Goal: Task Accomplishment & Management: Manage account settings

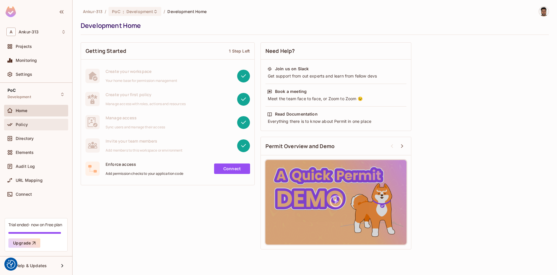
click at [21, 121] on div "Policy" at bounding box center [35, 124] width 59 height 7
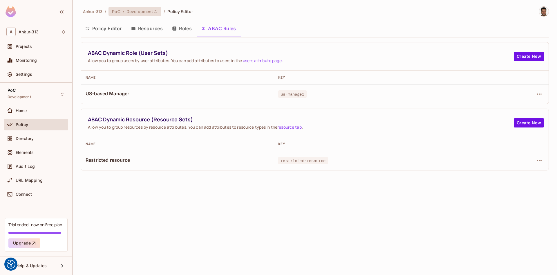
click at [132, 14] on span "Development" at bounding box center [139, 12] width 27 height 6
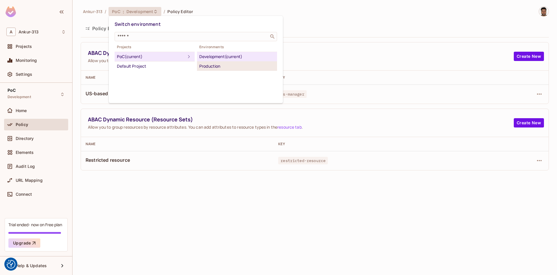
click at [221, 66] on div "Production" at bounding box center [236, 66] width 75 height 7
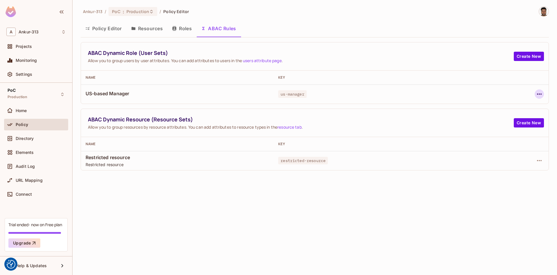
click at [540, 94] on icon "button" at bounding box center [539, 93] width 5 height 1
click at [487, 110] on div "Edit Dynamic Role (User Set)" at bounding box center [499, 107] width 57 height 6
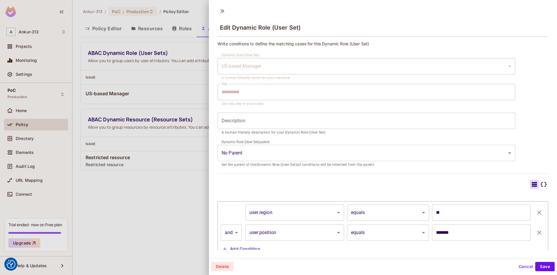
click at [235, 120] on input "Description" at bounding box center [365, 120] width 297 height 16
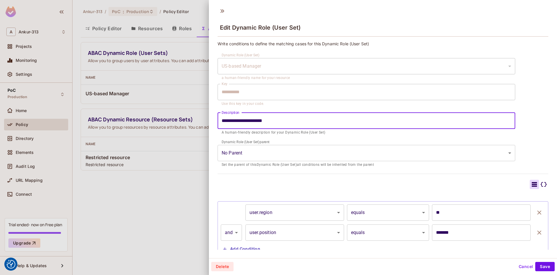
type input "**********"
click at [539, 265] on button "Save" at bounding box center [544, 265] width 19 height 9
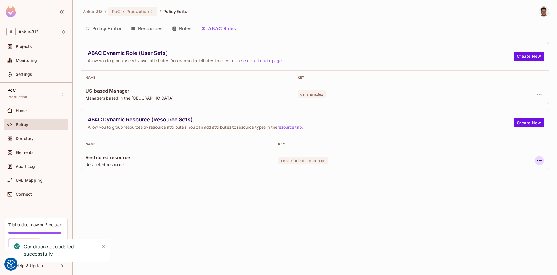
click at [540, 161] on icon "button" at bounding box center [538, 160] width 7 height 7
click at [475, 184] on div "Edit Dynamic Resource (Resource Set)" at bounding box center [489, 183] width 76 height 6
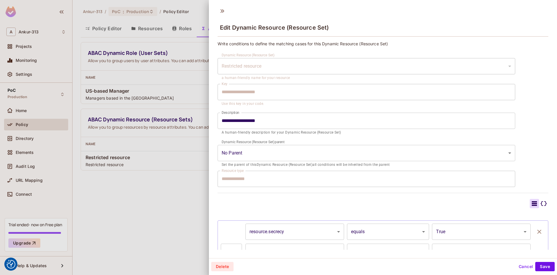
type input "**********"
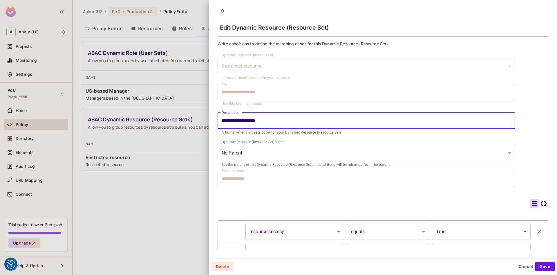
click at [259, 122] on input "**********" at bounding box center [365, 120] width 297 height 16
type input "**********"
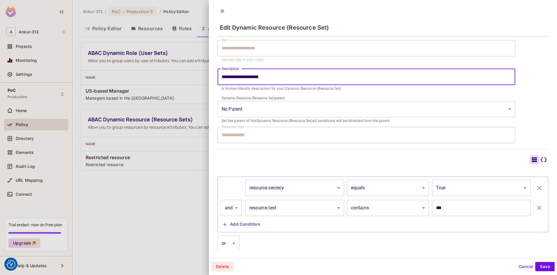
scroll to position [33, 0]
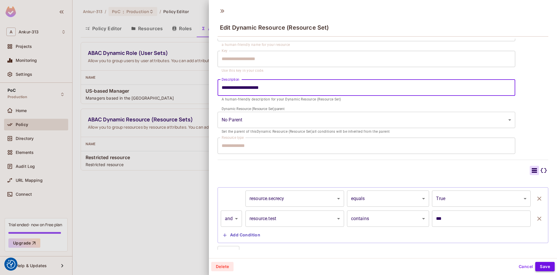
click at [540, 267] on button "Save" at bounding box center [544, 265] width 19 height 9
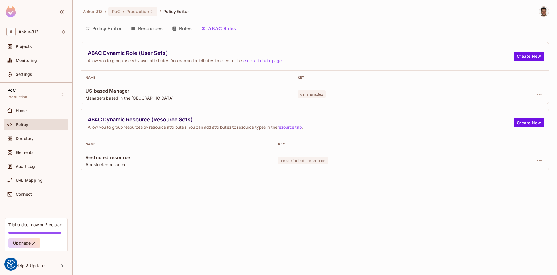
click at [182, 33] on button "Roles" at bounding box center [181, 28] width 29 height 14
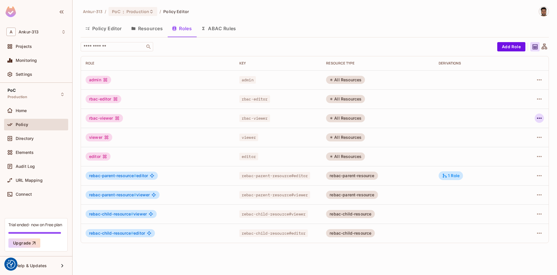
click at [537, 119] on icon "button" at bounding box center [538, 117] width 7 height 7
click at [515, 134] on div "Edit Role" at bounding box center [512, 131] width 17 height 6
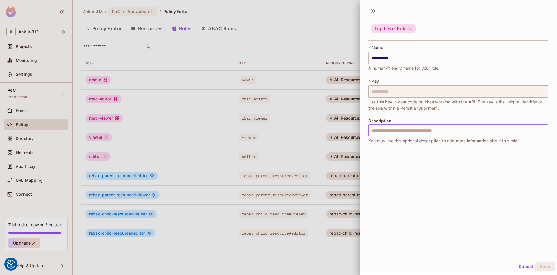
click at [384, 134] on input "text" at bounding box center [458, 130] width 180 height 12
type input "**********"
click at [539, 263] on button "Save" at bounding box center [544, 265] width 19 height 9
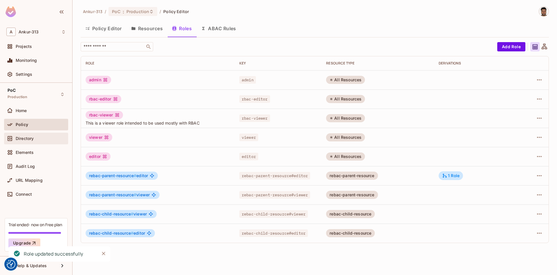
click at [15, 141] on div at bounding box center [10, 138] width 9 height 7
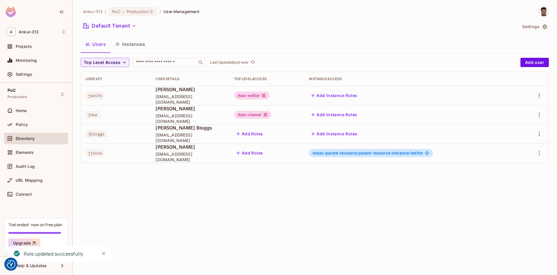
click at [544, 29] on icon "button" at bounding box center [544, 26] width 5 height 5
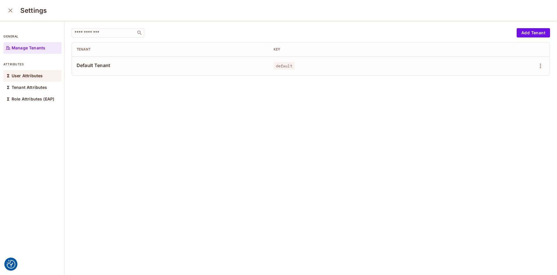
click at [42, 74] on div "User Attributes" at bounding box center [32, 76] width 58 height 12
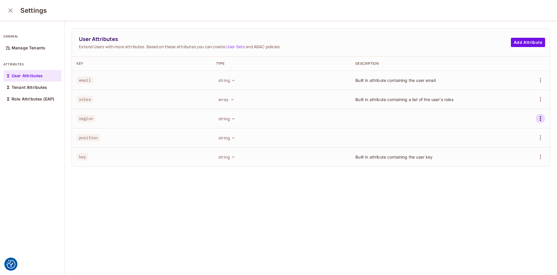
click at [539, 119] on icon "button" at bounding box center [540, 118] width 7 height 7
click at [507, 131] on div "Edit" at bounding box center [507, 132] width 8 height 6
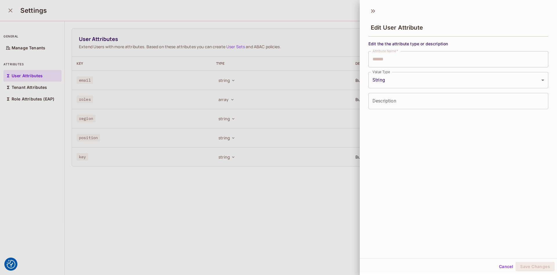
click at [393, 99] on input "Description" at bounding box center [458, 101] width 180 height 16
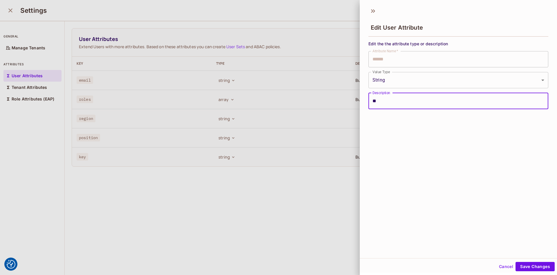
type input "*"
click at [381, 102] on input "**********" at bounding box center [458, 101] width 180 height 16
type input "**********"
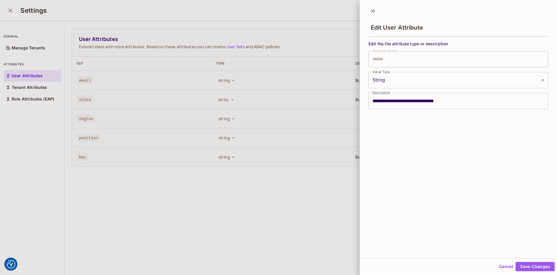
drag, startPoint x: 525, startPoint y: 264, endPoint x: 524, endPoint y: 261, distance: 3.4
click at [525, 264] on button "Save Changes" at bounding box center [534, 265] width 39 height 9
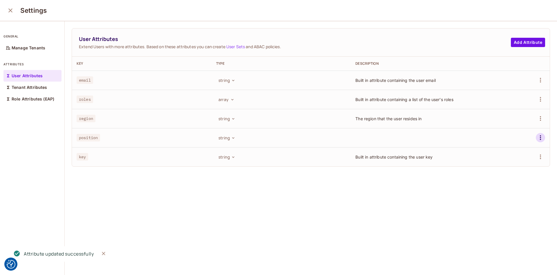
click at [541, 138] on icon "button" at bounding box center [540, 137] width 7 height 7
click at [523, 153] on li "Edit" at bounding box center [513, 150] width 54 height 13
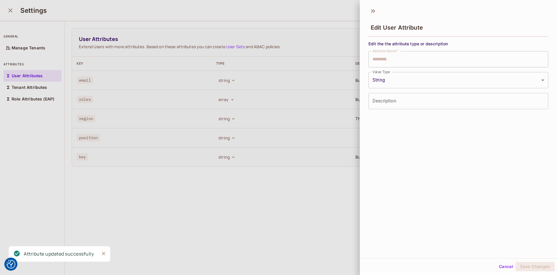
click at [387, 104] on input "Description" at bounding box center [458, 101] width 180 height 16
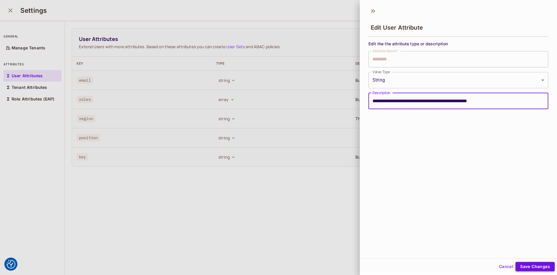
type input "**********"
click at [536, 270] on button "Save Changes" at bounding box center [534, 265] width 39 height 9
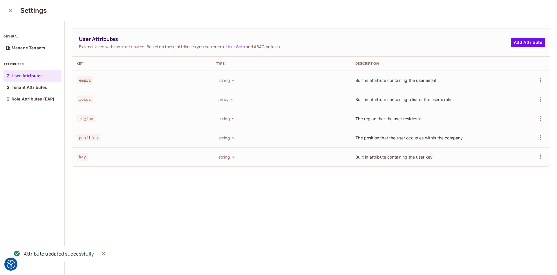
click at [254, 213] on div "User Attributes Extend Users with more attributes. Based on these attributes yo…" at bounding box center [311, 148] width 492 height 254
click at [10, 8] on icon "close" at bounding box center [10, 10] width 7 height 7
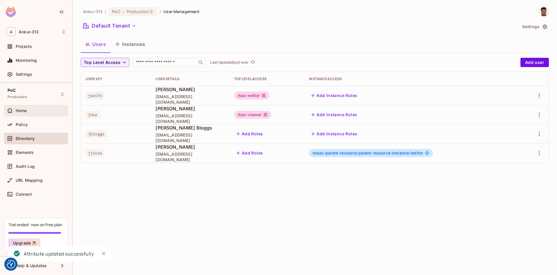
click at [33, 110] on div "Home" at bounding box center [41, 110] width 50 height 5
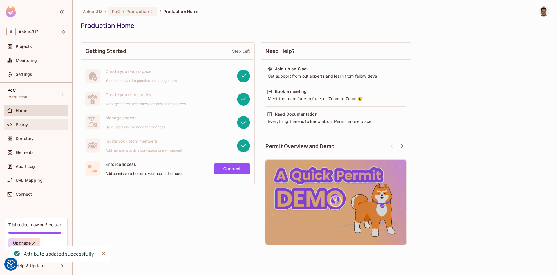
click at [39, 125] on div "Policy" at bounding box center [41, 124] width 50 height 5
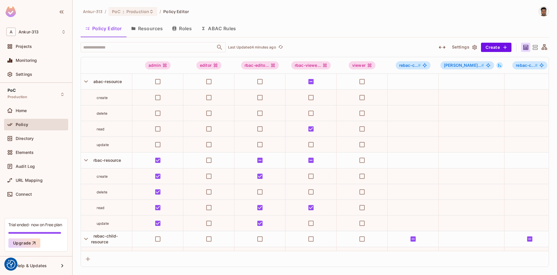
click at [186, 29] on button "Roles" at bounding box center [181, 28] width 29 height 14
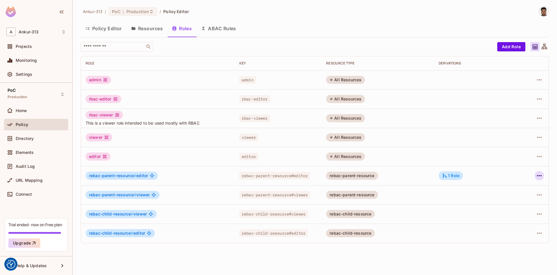
click at [539, 176] on icon "button" at bounding box center [539, 175] width 5 height 1
click at [512, 190] on div "Edit Role" at bounding box center [512, 189] width 17 height 6
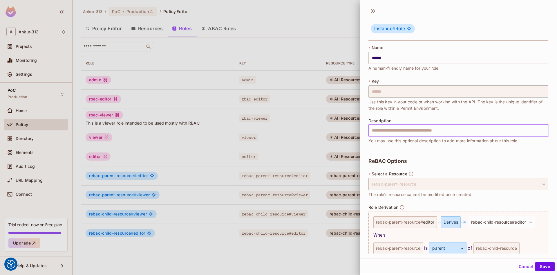
click at [377, 134] on input "text" at bounding box center [458, 130] width 180 height 12
type input "**********"
click at [541, 266] on button "Save" at bounding box center [544, 265] width 19 height 9
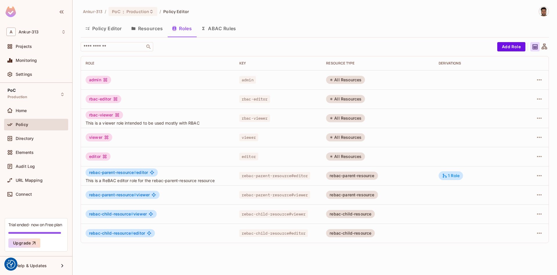
click at [148, 126] on td "rbac-viewer This is a viewer role intended to be used mostly with RBAC" at bounding box center [158, 117] width 154 height 19
click at [148, 125] on span "This is a viewer role intended to be used mostly with RBAC" at bounding box center [158, 123] width 144 height 6
click at [153, 181] on span "This is a ReBAC editor role for the rebac-parent-resource resource" at bounding box center [158, 180] width 144 height 6
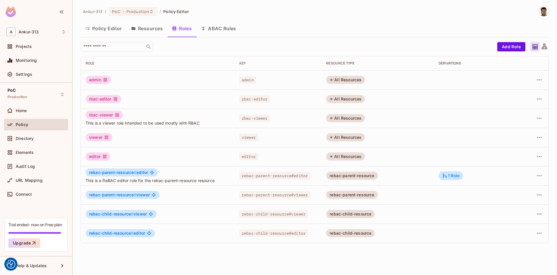
click at [153, 181] on span "This is a ReBAC editor role for the rebac-parent-resource resource" at bounding box center [158, 180] width 144 height 6
click at [218, 31] on button "ABAC Rules" at bounding box center [218, 28] width 44 height 14
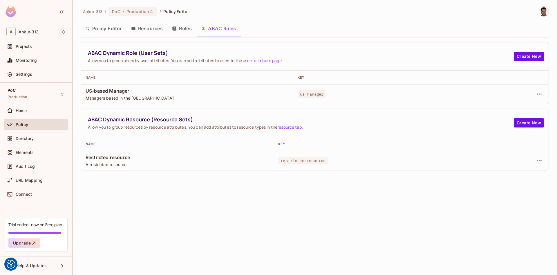
click at [117, 98] on span "Managers based in the [GEOGRAPHIC_DATA]" at bounding box center [187, 98] width 203 height 6
click at [113, 129] on span "Allow you to group resources by resource attributes. You can add attributes to …" at bounding box center [301, 127] width 426 height 6
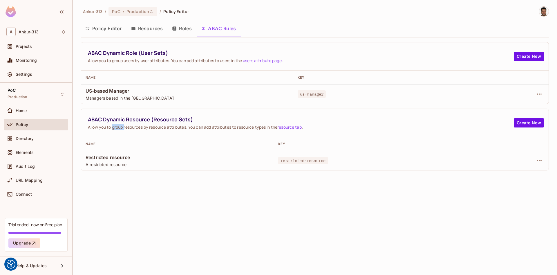
click at [97, 166] on span "A restricted resource" at bounding box center [177, 164] width 183 height 6
click at [25, 138] on span "Directory" at bounding box center [25, 138] width 18 height 5
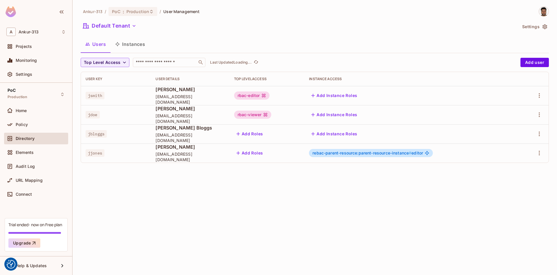
click at [534, 28] on button "Settings" at bounding box center [533, 26] width 29 height 9
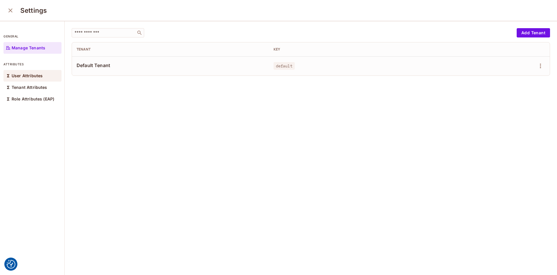
click at [22, 80] on div "User Attributes" at bounding box center [32, 76] width 58 height 12
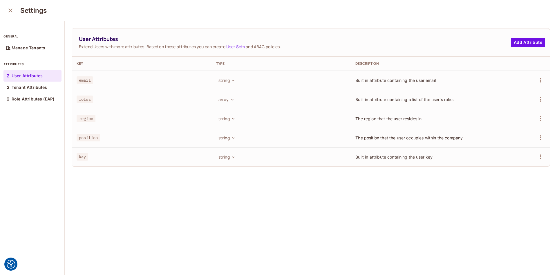
click at [373, 100] on span "Built in attribute containing a list of the user's roles" at bounding box center [404, 99] width 98 height 5
click at [372, 115] on td "The region that the user resides in" at bounding box center [419, 118] width 139 height 19
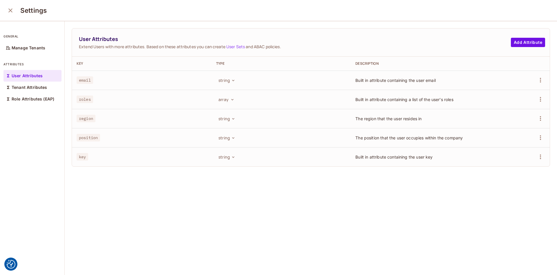
click at [366, 135] on span "The position that the user occupies within the company" at bounding box center [408, 137] width 107 height 5
click at [20, 11] on h3 "Settings" at bounding box center [33, 10] width 26 height 8
click at [14, 13] on icon "close" at bounding box center [10, 10] width 7 height 7
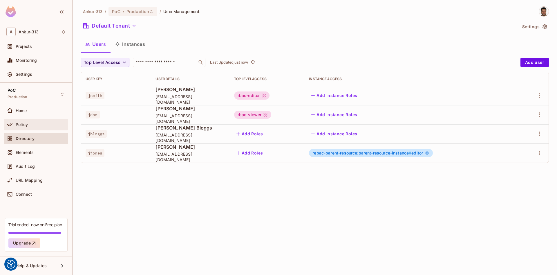
click at [22, 128] on div "Policy" at bounding box center [35, 124] width 59 height 7
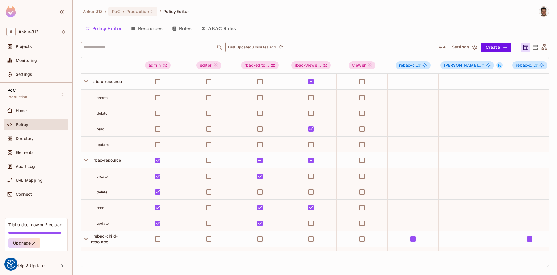
click at [76, 114] on div "Ankur-313 / PoC : Production / Policy Editor Policy Editor Resources Roles ABAC…" at bounding box center [314, 137] width 484 height 275
click at [529, 267] on button "Save Changes" at bounding box center [534, 265] width 36 height 9
click at [75, 140] on div "Ankur-313 / PoC : Production / Policy Editor Policy Editor Resources Roles ABAC…" at bounding box center [314, 137] width 484 height 275
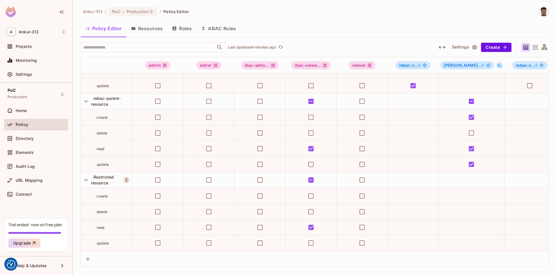
scroll to position [216, 159]
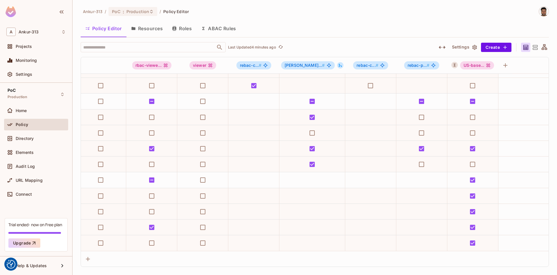
click at [77, 156] on div "Ankur-313 / PoC : Production / Policy Editor Policy Editor Resources Roles ABAC…" at bounding box center [314, 137] width 484 height 275
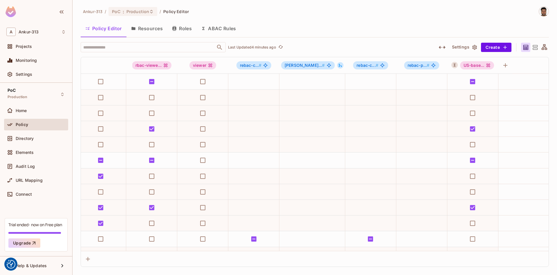
scroll to position [0, 0]
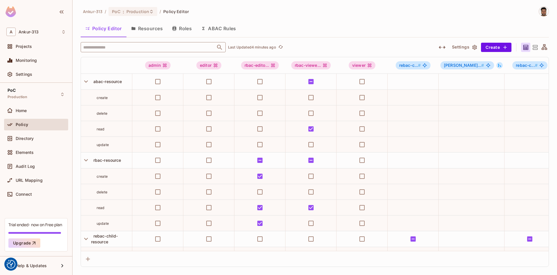
click at [128, 47] on input "text" at bounding box center [148, 47] width 132 height 10
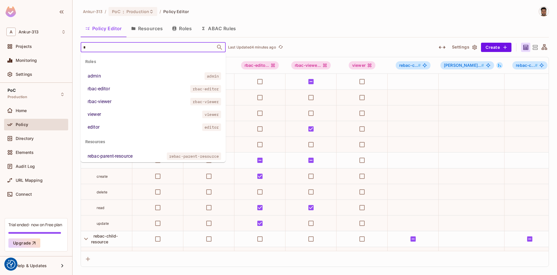
type input "**"
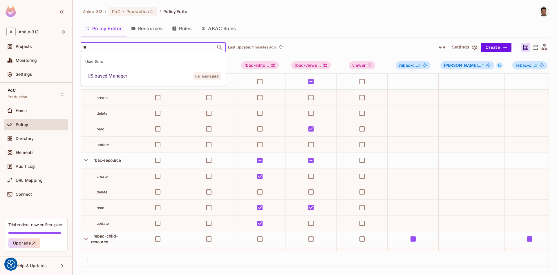
click at [106, 74] on div "US-based Manager" at bounding box center [107, 75] width 39 height 7
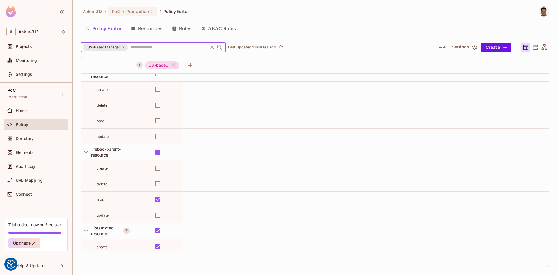
scroll to position [216, 0]
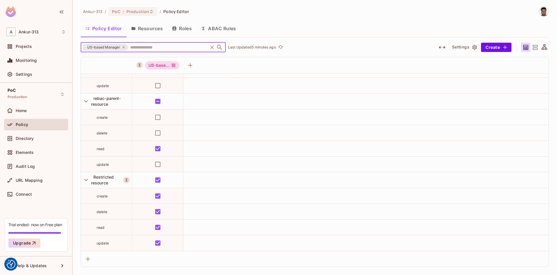
click at [123, 48] on icon at bounding box center [123, 47] width 3 height 3
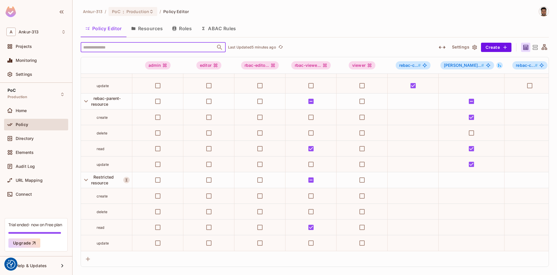
click at [183, 28] on button "Roles" at bounding box center [181, 28] width 29 height 14
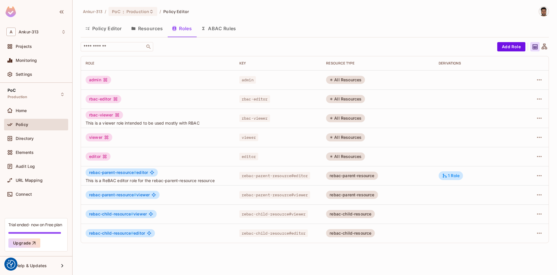
click at [222, 27] on button "ABAC Rules" at bounding box center [218, 28] width 44 height 14
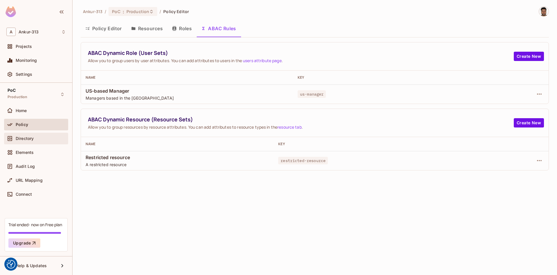
click at [18, 139] on span "Directory" at bounding box center [25, 138] width 18 height 5
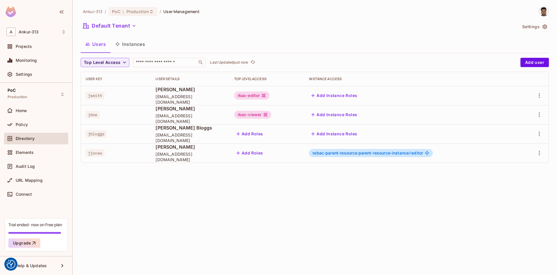
click at [541, 28] on button "Settings" at bounding box center [533, 26] width 29 height 9
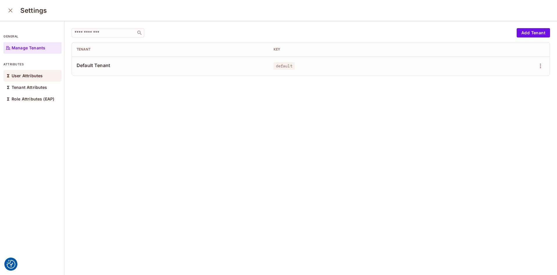
click at [22, 76] on p "User Attributes" at bounding box center [27, 75] width 31 height 5
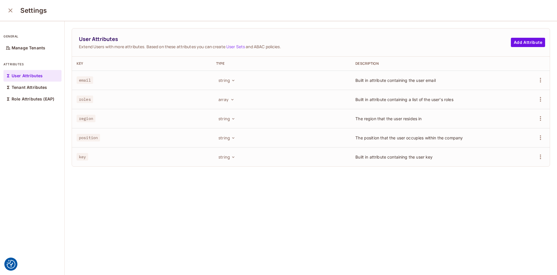
click at [7, 11] on icon "close" at bounding box center [10, 10] width 7 height 7
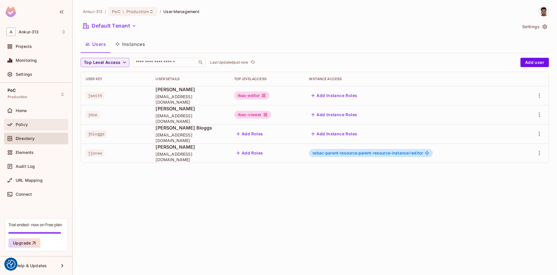
click at [18, 122] on span "Policy" at bounding box center [22, 124] width 12 height 5
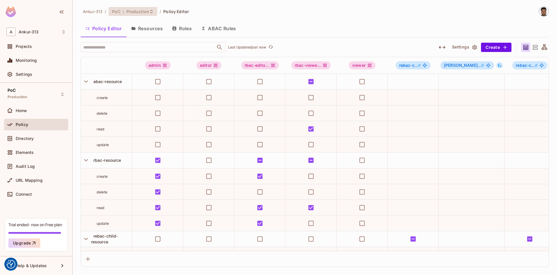
click at [134, 14] on span "Production" at bounding box center [137, 12] width 23 height 6
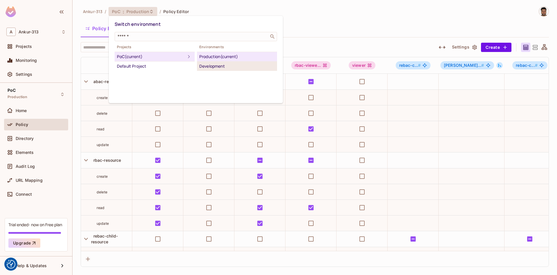
click at [211, 66] on div "Development" at bounding box center [236, 66] width 75 height 7
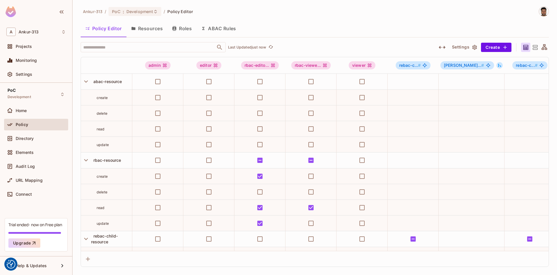
click at [76, 114] on div "Ankur-313 / PoC : Development / Policy Editor Policy Editor Resources Roles ABA…" at bounding box center [314, 137] width 484 height 275
click at [75, 140] on div "Ankur-313 / PoC : Development / Policy Editor Policy Editor Resources Roles ABA…" at bounding box center [314, 137] width 484 height 275
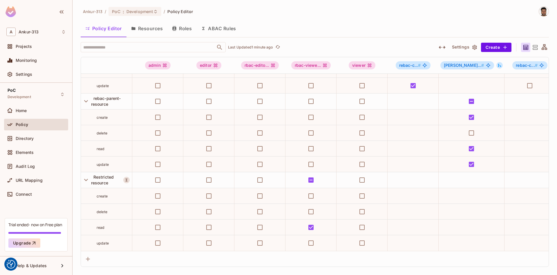
scroll to position [216, 159]
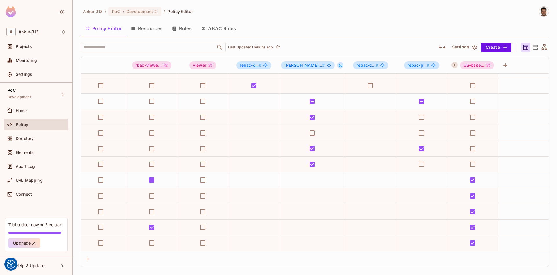
click at [75, 156] on div "Ankur-313 / PoC : Development / Policy Editor Policy Editor Resources Roles ABA…" at bounding box center [314, 137] width 484 height 275
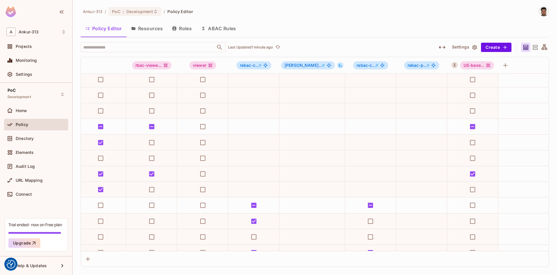
scroll to position [0, 159]
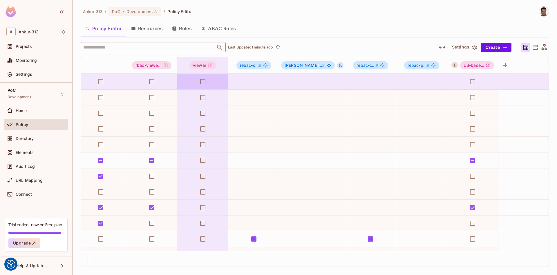
click at [132, 47] on input "text" at bounding box center [148, 47] width 132 height 10
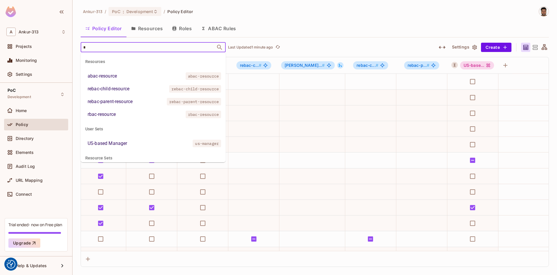
type input "**"
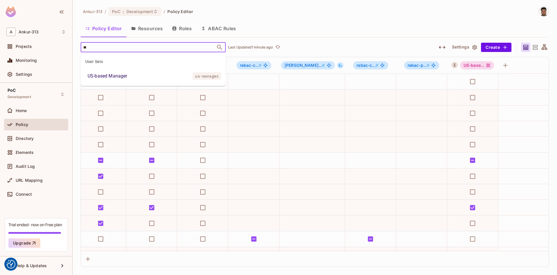
click at [139, 79] on li "US-based Manager us-manager" at bounding box center [153, 76] width 145 height 10
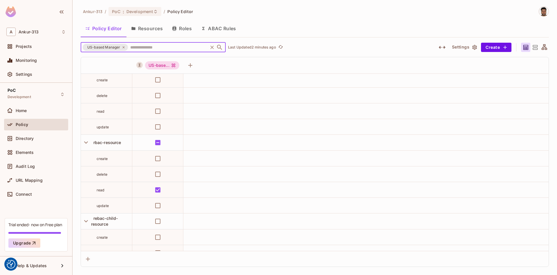
scroll to position [0, 0]
click at [121, 48] on span "US-based Manager" at bounding box center [104, 47] width 40 height 6
click at [123, 48] on icon at bounding box center [123, 47] width 3 height 3
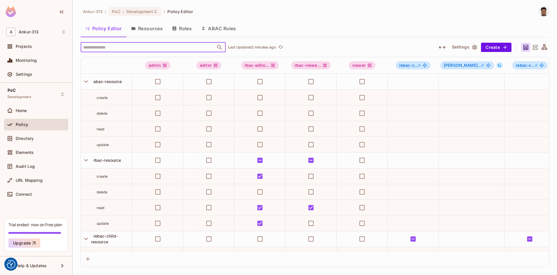
click at [183, 28] on button "Roles" at bounding box center [181, 28] width 29 height 14
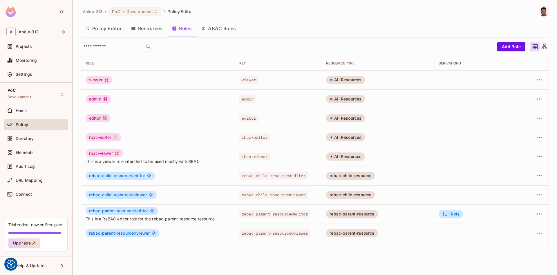
click at [222, 26] on button "ABAC Rules" at bounding box center [218, 28] width 44 height 14
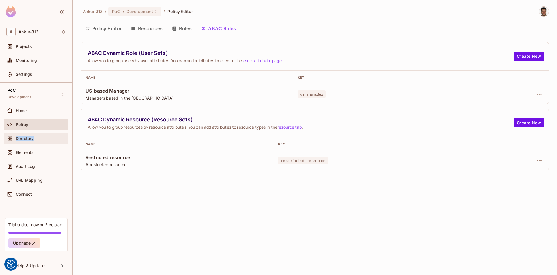
click at [18, 139] on span "Directory" at bounding box center [25, 138] width 18 height 5
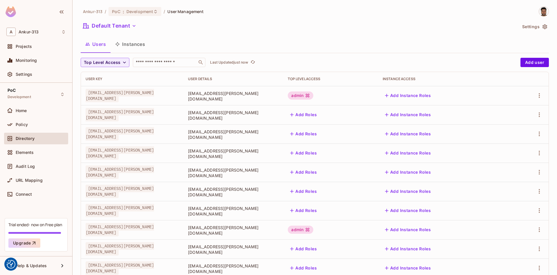
click at [541, 28] on button "Settings" at bounding box center [533, 26] width 29 height 9
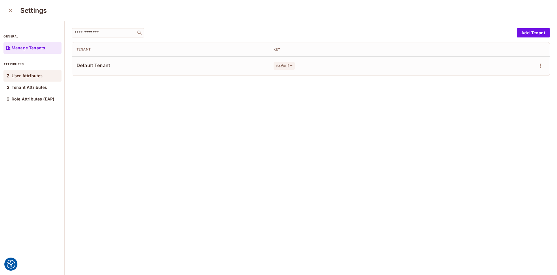
click at [22, 76] on p "User Attributes" at bounding box center [27, 75] width 31 height 5
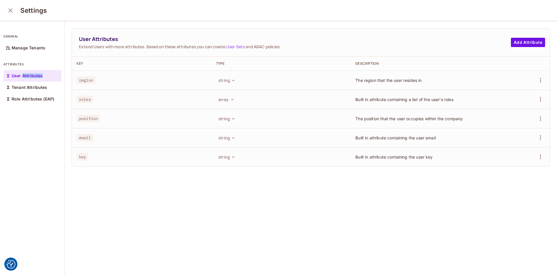
click at [6, 11] on button "close" at bounding box center [11, 11] width 12 height 12
click at [7, 11] on button "close" at bounding box center [11, 11] width 12 height 12
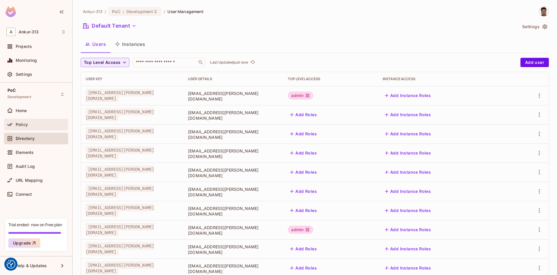
click at [18, 119] on div "Policy" at bounding box center [36, 125] width 64 height 12
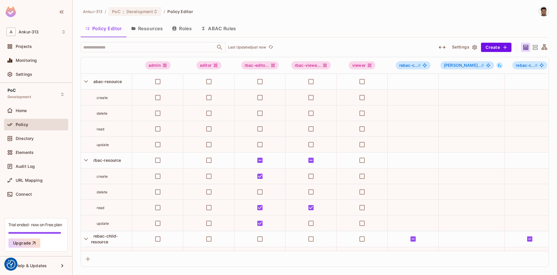
click at [208, 25] on button "ABAC Rules" at bounding box center [218, 28] width 44 height 14
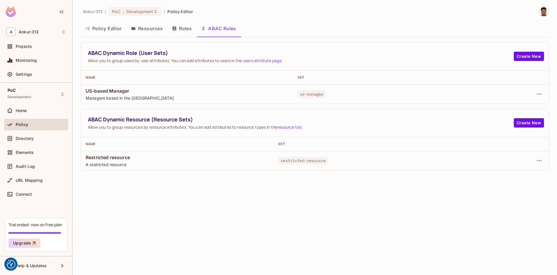
click at [185, 29] on button "Roles" at bounding box center [181, 28] width 29 height 14
